Goal: Navigation & Orientation: Find specific page/section

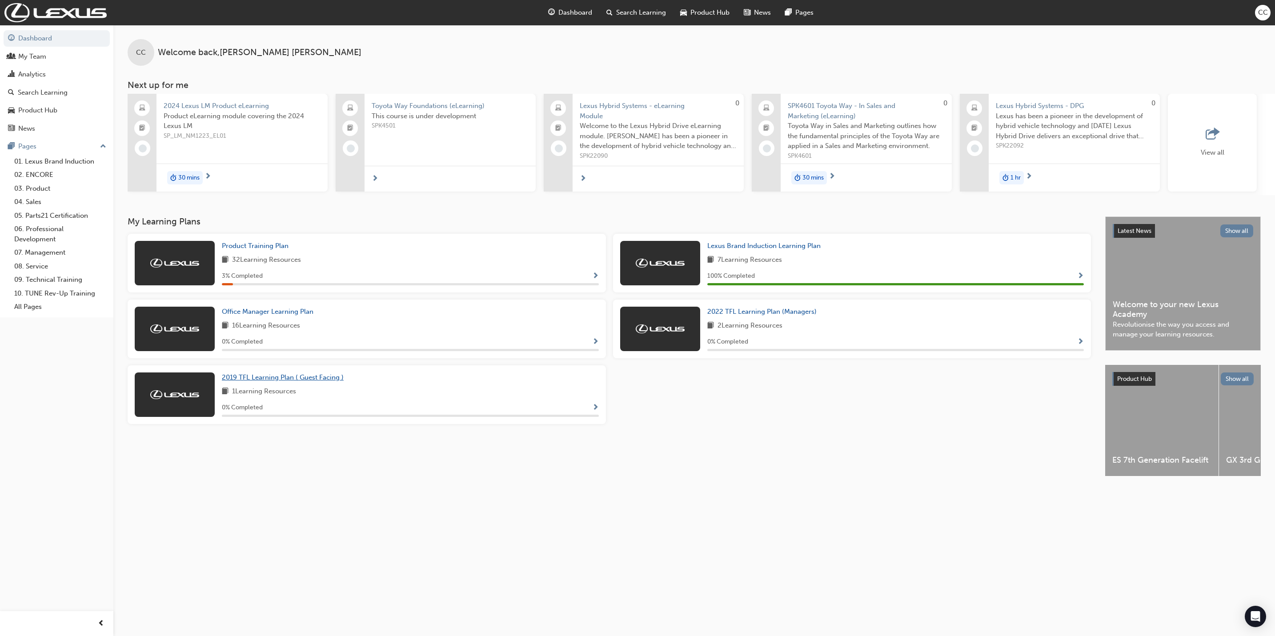
click at [261, 380] on span "2019 TFL Learning Plan ( Guest Facing )" at bounding box center [283, 377] width 122 height 8
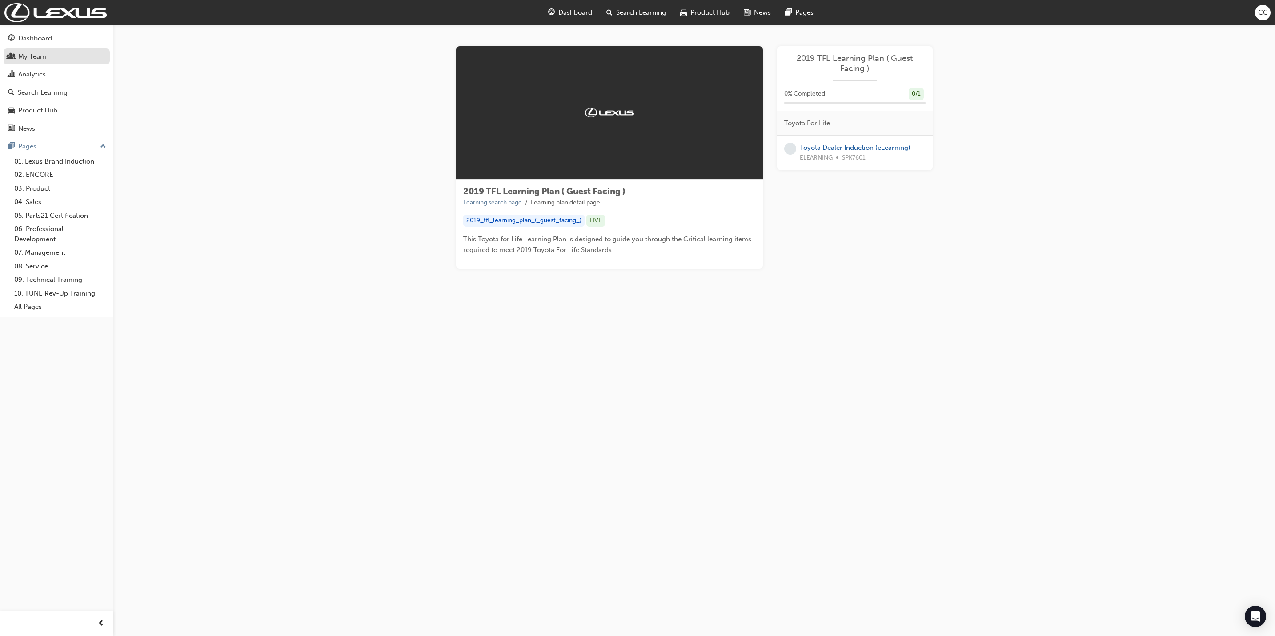
click at [44, 59] on div "My Team" at bounding box center [32, 57] width 28 height 10
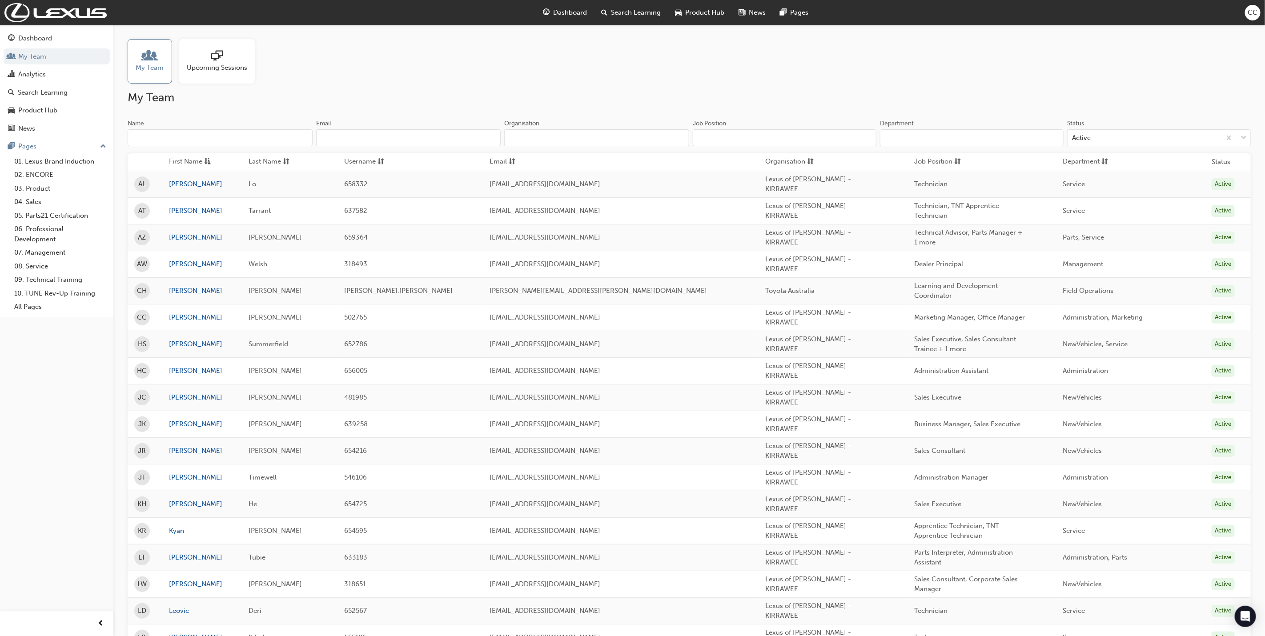
click at [235, 67] on span "Upcoming Sessions" at bounding box center [217, 68] width 60 height 10
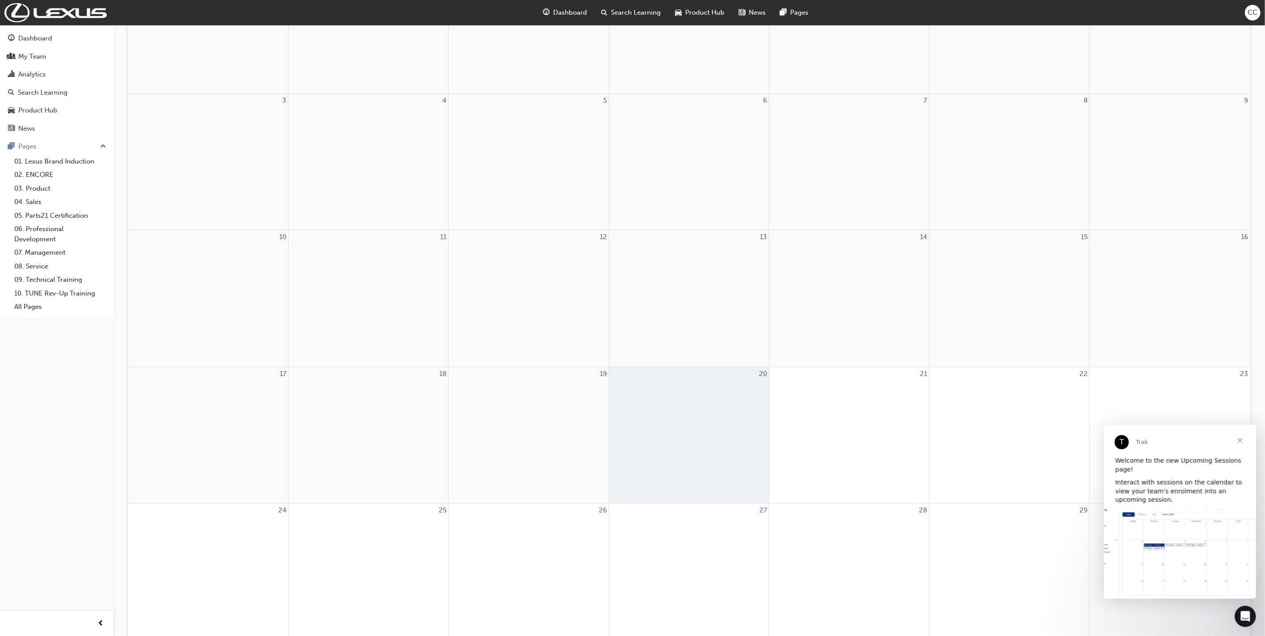
scroll to position [385, 0]
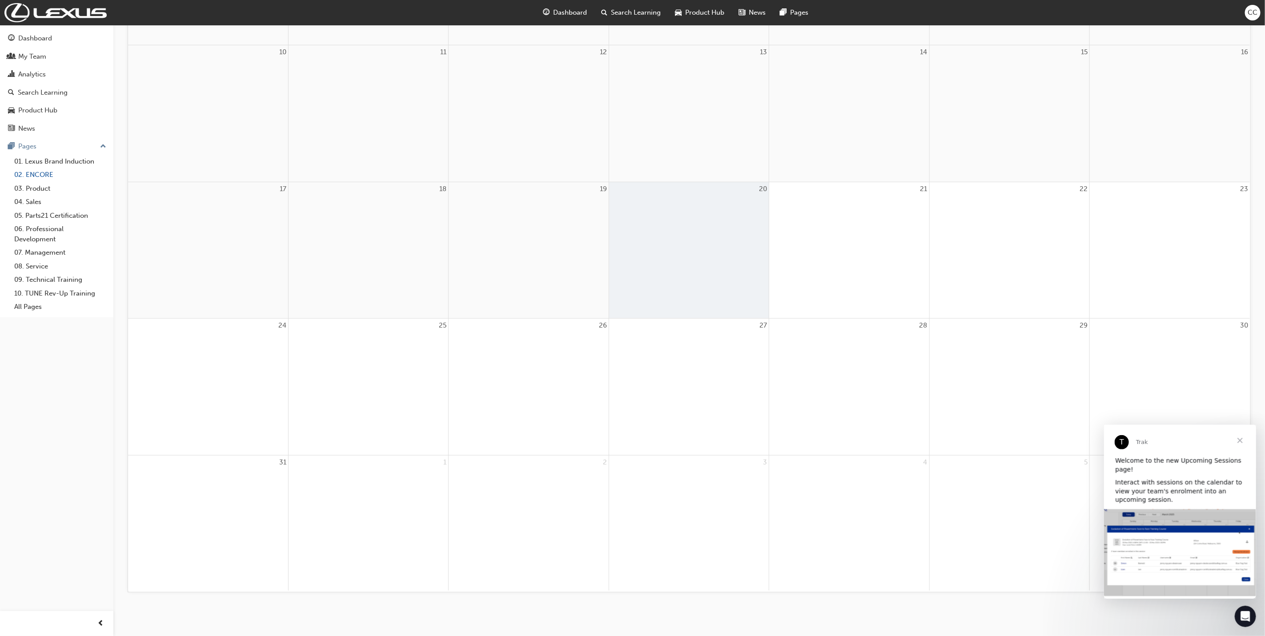
click at [43, 176] on link "02. ENCORE" at bounding box center [60, 175] width 99 height 14
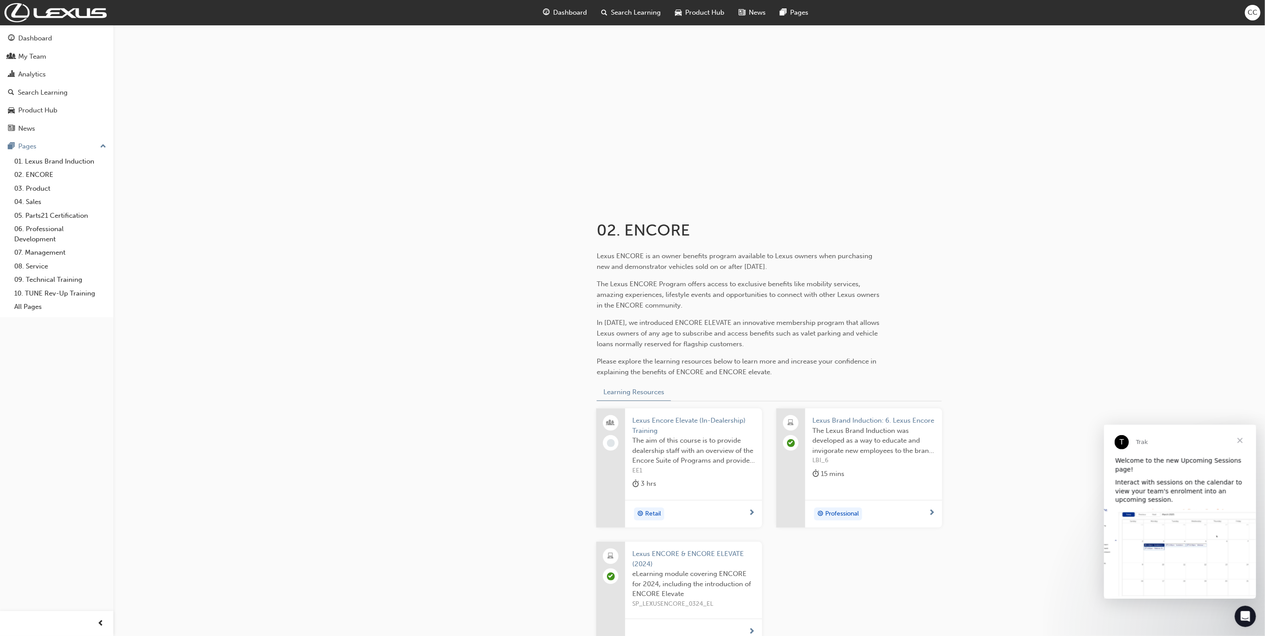
click at [571, 8] on span "Dashboard" at bounding box center [570, 13] width 34 height 10
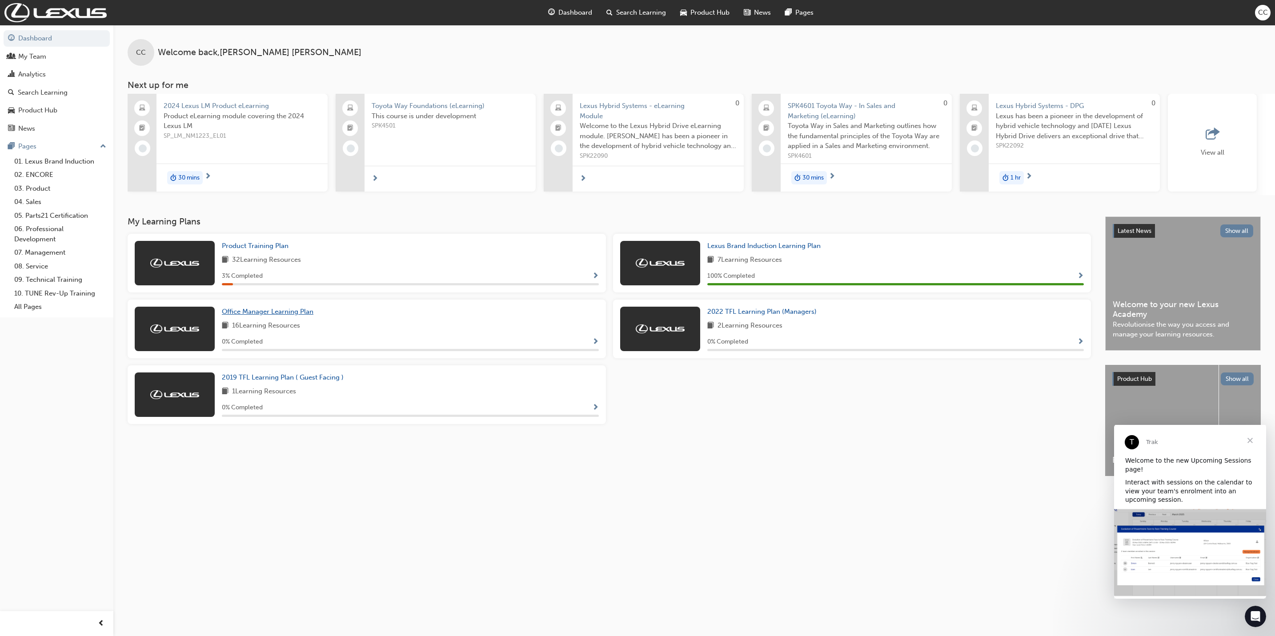
click at [274, 315] on span "Office Manager Learning Plan" at bounding box center [268, 312] width 92 height 8
